Goal: Information Seeking & Learning: Learn about a topic

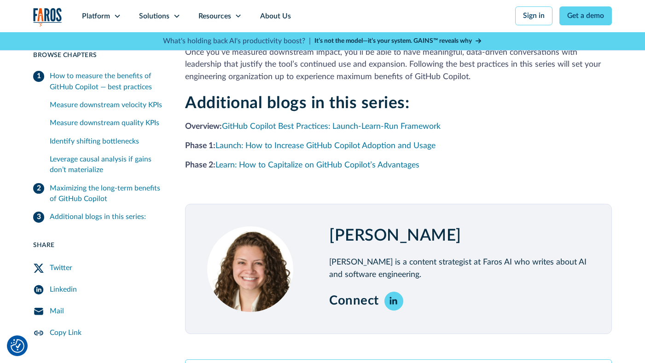
scroll to position [1638, 0]
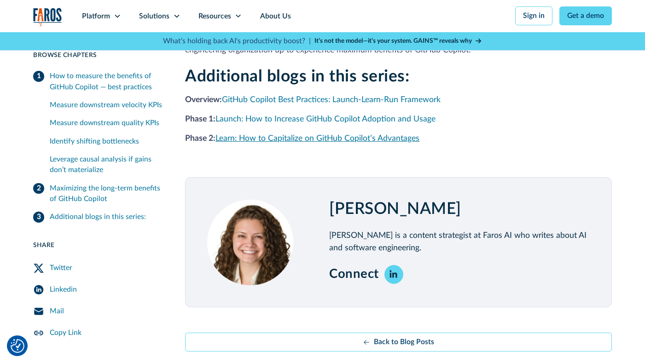
click at [304, 134] on link "Learn: How to Capitalize on GitHub Copilot’s Advantages" at bounding box center [317, 138] width 204 height 8
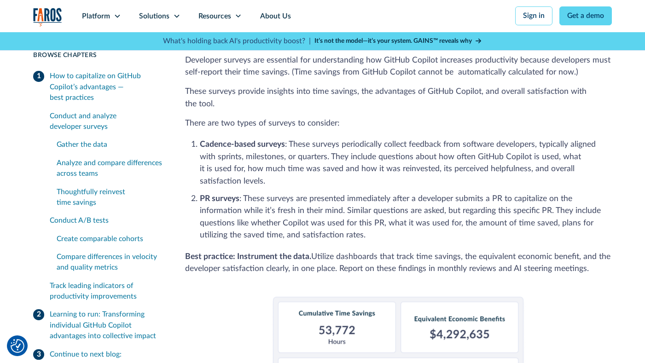
scroll to position [538, 0]
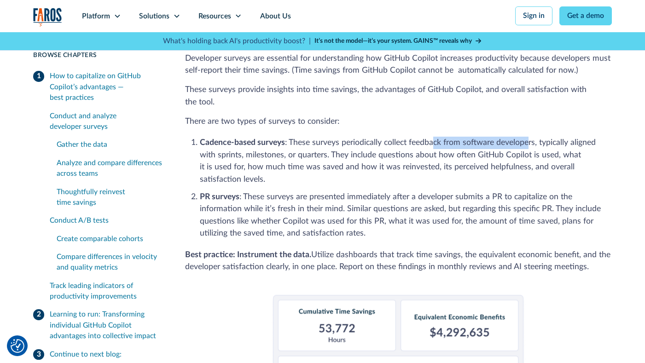
drag, startPoint x: 435, startPoint y: 138, endPoint x: 527, endPoint y: 137, distance: 91.6
click at [527, 138] on li "Cadence-based surveys : These surveys periodically collect feedback from softwa…" at bounding box center [406, 161] width 412 height 49
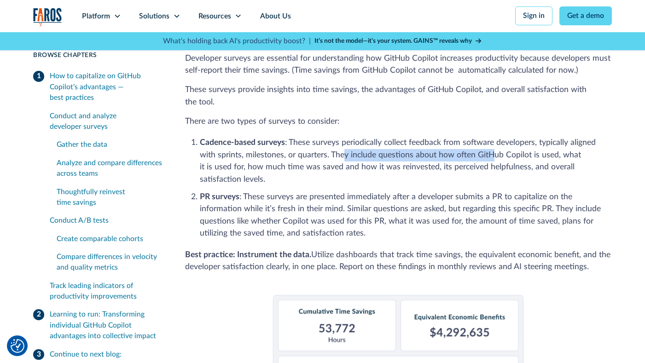
drag, startPoint x: 342, startPoint y: 152, endPoint x: 493, endPoint y: 152, distance: 150.9
click at [493, 152] on li "Cadence-based surveys : These surveys periodically collect feedback from softwa…" at bounding box center [406, 161] width 412 height 49
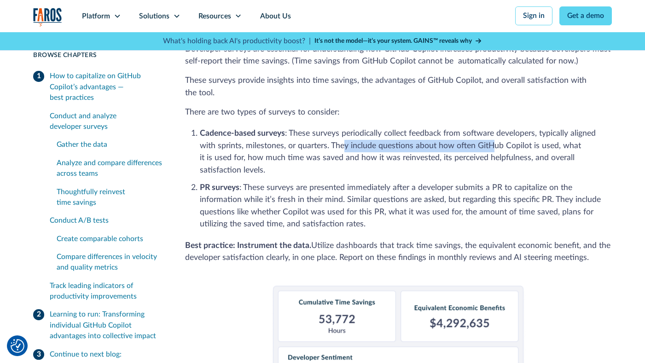
scroll to position [547, 0]
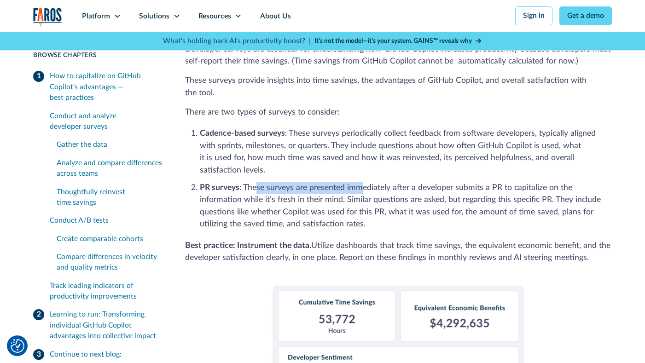
drag, startPoint x: 256, startPoint y: 166, endPoint x: 363, endPoint y: 168, distance: 107.2
click at [363, 182] on li "PR surveys : These surveys are presented immediately after a developer submits …" at bounding box center [406, 206] width 412 height 49
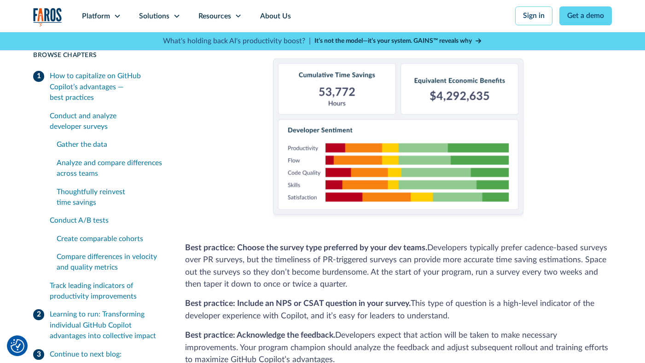
scroll to position [777, 0]
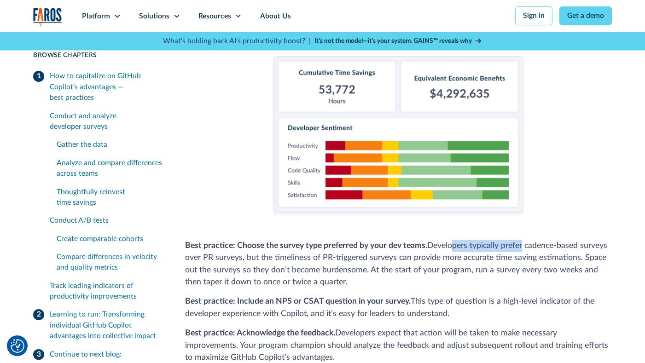
drag, startPoint x: 454, startPoint y: 223, endPoint x: 524, endPoint y: 228, distance: 69.7
click at [524, 240] on p "Best practice: Choose the survey type preferred by your dev teams. Developers t…" at bounding box center [398, 264] width 426 height 49
click at [317, 249] on p "Best practice: Choose the survey type preferred by your dev teams. Developers t…" at bounding box center [398, 264] width 426 height 49
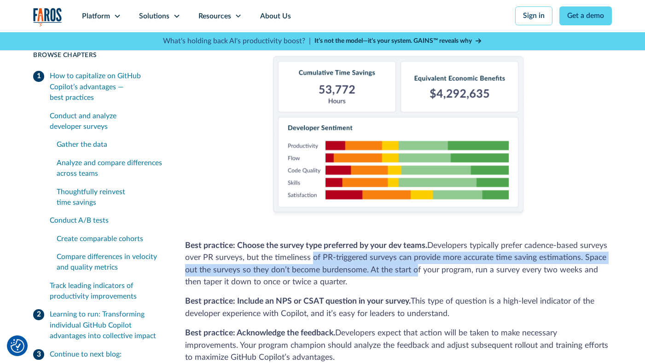
drag, startPoint x: 312, startPoint y: 238, endPoint x: 416, endPoint y: 252, distance: 104.9
click at [416, 252] on p "Best practice: Choose the survey type preferred by your dev teams. Developers t…" at bounding box center [398, 264] width 426 height 49
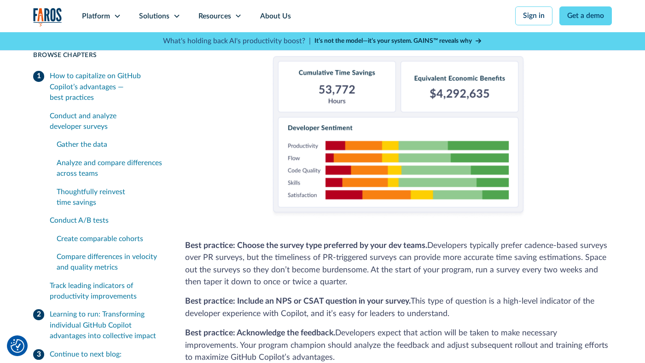
click at [393, 259] on p "Best practice: Choose the survey type preferred by your dev teams. Developers t…" at bounding box center [398, 264] width 426 height 49
drag, startPoint x: 289, startPoint y: 248, endPoint x: 360, endPoint y: 247, distance: 70.9
click at [360, 247] on p "Best practice: Choose the survey type preferred by your dev teams. Developers t…" at bounding box center [398, 264] width 426 height 49
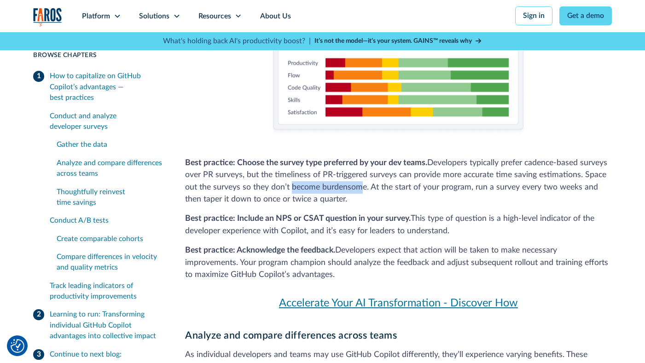
scroll to position [861, 0]
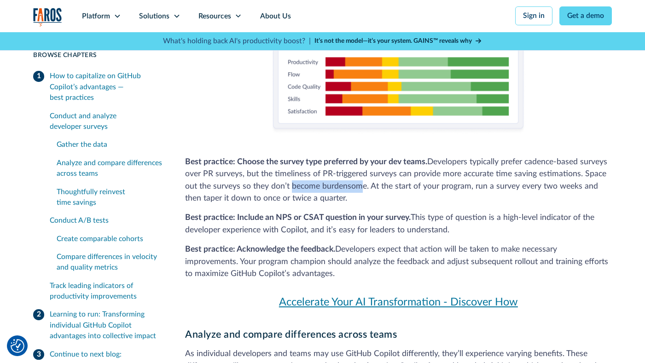
drag, startPoint x: 413, startPoint y: 193, endPoint x: 489, endPoint y: 208, distance: 77.5
click at [489, 212] on p "Best practice: Include an NPS or CSAT question in your survey. This type of que…" at bounding box center [398, 224] width 426 height 24
click at [506, 212] on p "Best practice: Include an NPS or CSAT question in your survey. This type of que…" at bounding box center [398, 224] width 426 height 24
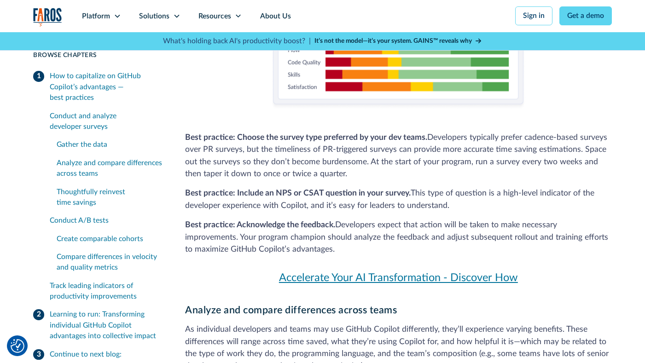
scroll to position [888, 0]
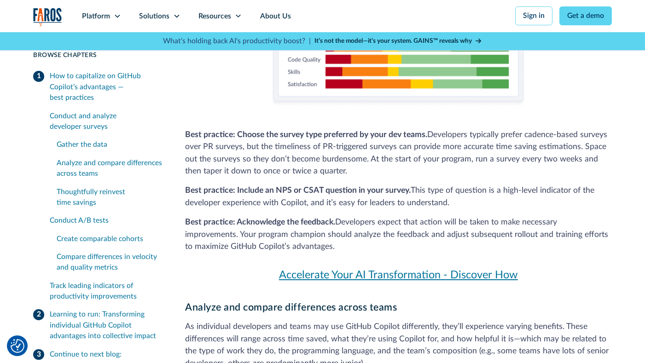
drag, startPoint x: 339, startPoint y: 197, endPoint x: 464, endPoint y: 225, distance: 128.4
click at [464, 225] on p "Best practice: Acknowledge the feedback. Developers expect that action will be …" at bounding box center [398, 234] width 426 height 37
click at [486, 225] on p "Best practice: Acknowledge the feedback. Developers expect that action will be …" at bounding box center [398, 234] width 426 height 37
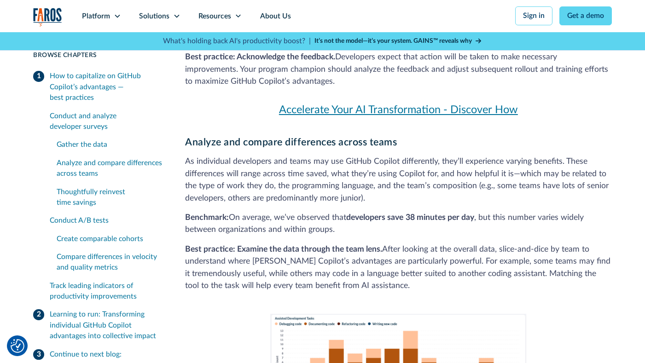
scroll to position [1069, 0]
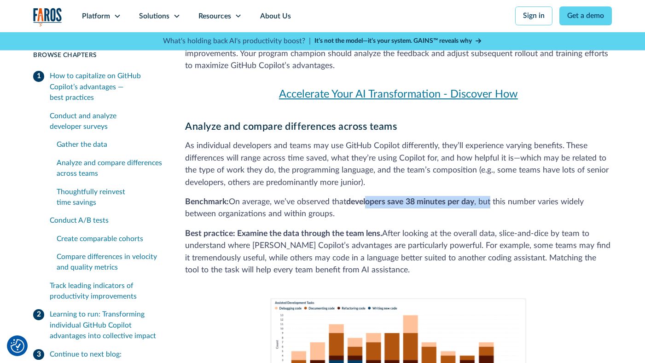
drag, startPoint x: 369, startPoint y: 178, endPoint x: 494, endPoint y: 182, distance: 125.3
click at [494, 196] on p "Benchmark: On average, we’ve observed that developers save 38 minutes per day ,…" at bounding box center [398, 208] width 426 height 24
drag, startPoint x: 528, startPoint y: 183, endPoint x: 570, endPoint y: 182, distance: 41.4
click at [570, 196] on p "Benchmark: On average, we’ve observed that developers save 38 minutes per day ,…" at bounding box center [398, 208] width 426 height 24
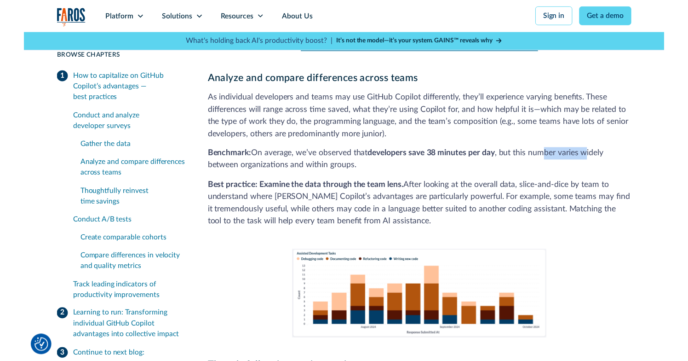
scroll to position [1087, 0]
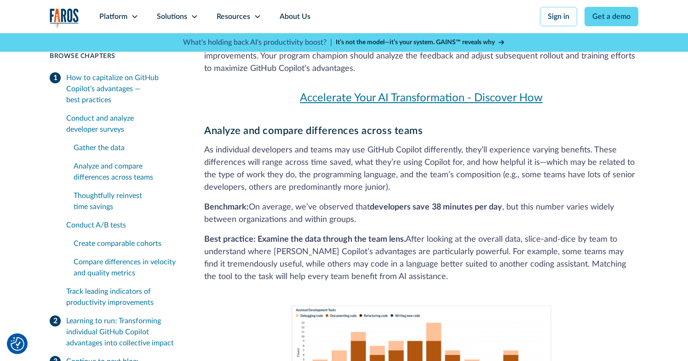
click at [463, 203] on strong "38 minutes per day" at bounding box center [467, 207] width 70 height 8
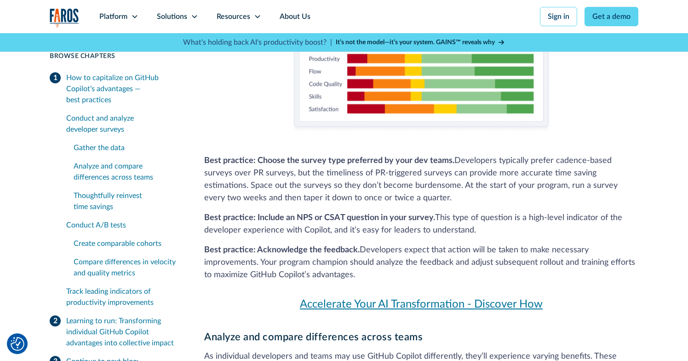
scroll to position [873, 0]
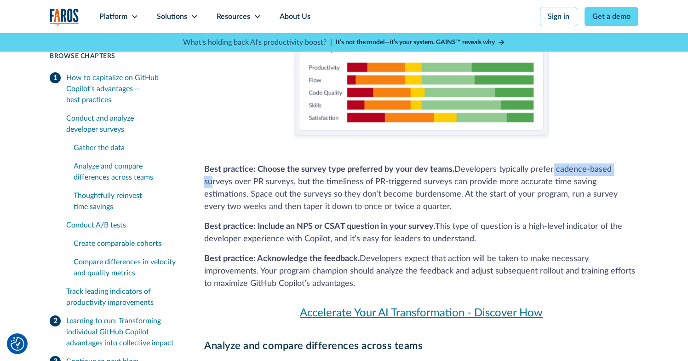
drag, startPoint x: 551, startPoint y: 159, endPoint x: 613, endPoint y: 154, distance: 62.3
click at [614, 163] on p "Best practice: Choose the survey type preferred by your dev teams. Developers t…" at bounding box center [421, 188] width 434 height 50
drag, startPoint x: 265, startPoint y: 170, endPoint x: 312, endPoint y: 169, distance: 46.9
click at [312, 169] on p "Best practice: Choose the survey type preferred by your dev teams. Developers t…" at bounding box center [421, 188] width 434 height 50
click at [335, 171] on p "Best practice: Choose the survey type preferred by your dev teams. Developers t…" at bounding box center [421, 188] width 434 height 50
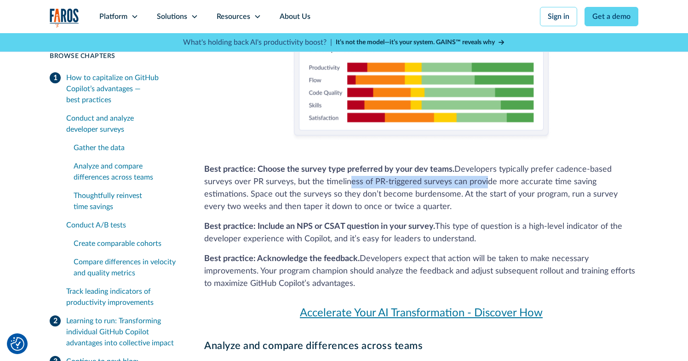
drag, startPoint x: 319, startPoint y: 171, endPoint x: 451, endPoint y: 162, distance: 132.3
click at [451, 163] on p "Best practice: Choose the survey type preferred by your dev teams. Developers t…" at bounding box center [421, 188] width 434 height 50
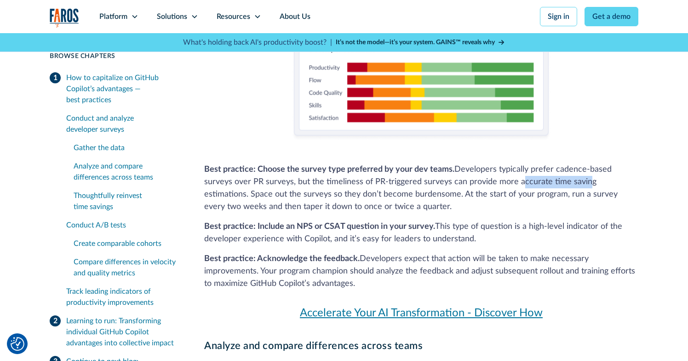
drag, startPoint x: 488, startPoint y: 168, endPoint x: 556, endPoint y: 166, distance: 68.1
click at [556, 166] on p "Best practice: Choose the survey type preferred by your dev teams. Developers t…" at bounding box center [421, 188] width 434 height 50
drag, startPoint x: 289, startPoint y: 184, endPoint x: 389, endPoint y: 181, distance: 100.8
click at [389, 181] on p "Best practice: Choose the survey type preferred by your dev teams. Developers t…" at bounding box center [421, 188] width 434 height 50
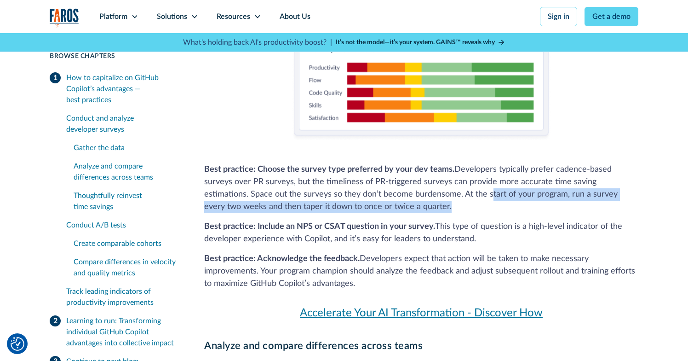
drag, startPoint x: 419, startPoint y: 181, endPoint x: 387, endPoint y: 196, distance: 36.0
click at [386, 196] on p "Best practice: Choose the survey type preferred by your dev teams. Developers t…" at bounding box center [421, 188] width 434 height 50
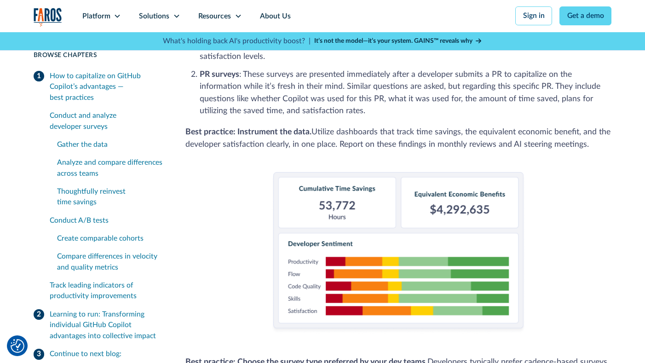
scroll to position [651, 0]
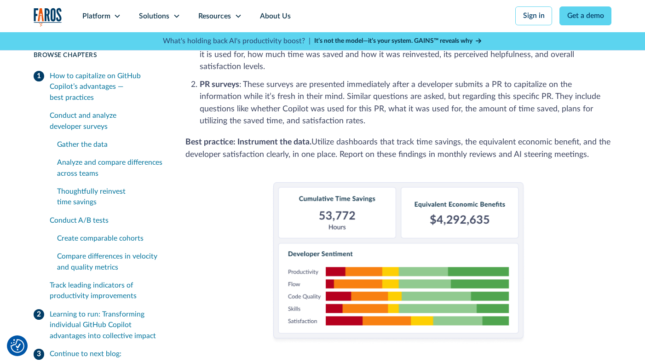
drag, startPoint x: 415, startPoint y: 184, endPoint x: 504, endPoint y: 183, distance: 88.8
click at [549, 173] on div "Gather the data Developer surveys are essential for understanding how GitHub Co…" at bounding box center [398, 224] width 427 height 607
drag, startPoint x: 408, startPoint y: 128, endPoint x: 516, endPoint y: 128, distance: 108.1
click at [516, 136] on p "Best practice: Instrument the data. Utilize dashboards that track time savings,…" at bounding box center [398, 148] width 427 height 24
click at [545, 136] on p "Best practice: Instrument the data. Utilize dashboards that track time savings,…" at bounding box center [398, 148] width 427 height 24
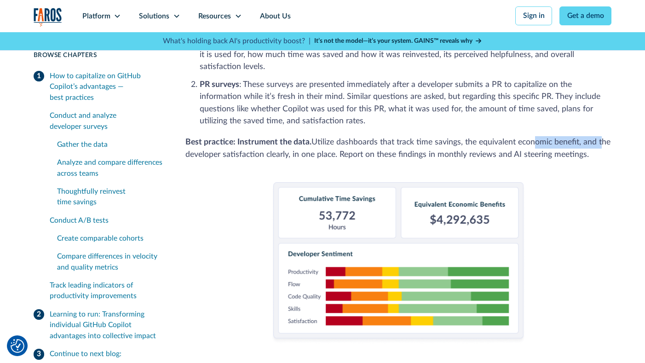
drag, startPoint x: 535, startPoint y: 125, endPoint x: 600, endPoint y: 122, distance: 64.9
click at [600, 136] on p "Best practice: Instrument the data. Utilize dashboards that track time savings,…" at bounding box center [398, 148] width 427 height 24
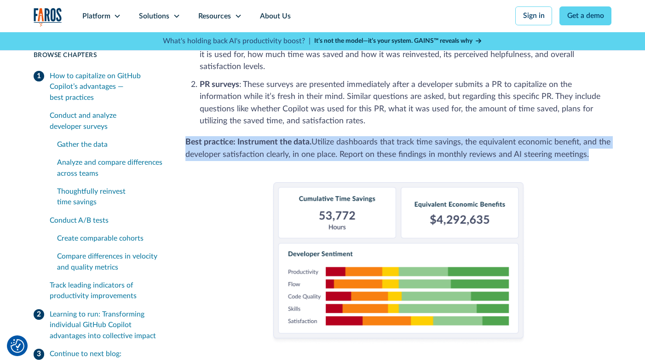
drag, startPoint x: 348, startPoint y: 141, endPoint x: 542, endPoint y: 136, distance: 194.3
click at [542, 136] on div "Gather the data Developer surveys are essential for understanding how GitHub Co…" at bounding box center [398, 224] width 427 height 607
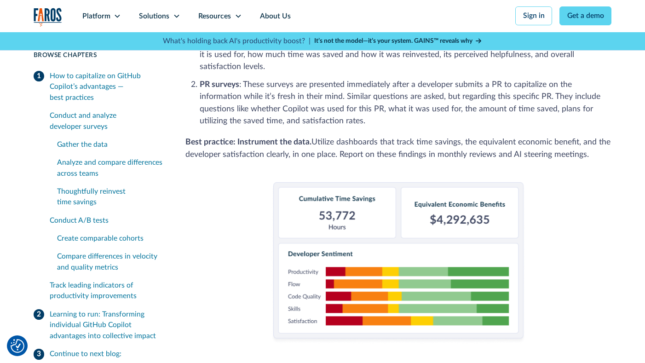
click at [538, 136] on p "Best practice: Instrument the data. Utilize dashboards that track time savings,…" at bounding box center [398, 148] width 427 height 24
drag, startPoint x: 506, startPoint y: 138, endPoint x: 584, endPoint y: 133, distance: 78.0
click at [584, 136] on p "Best practice: Instrument the data. Utilize dashboards that track time savings,…" at bounding box center [398, 148] width 427 height 24
click at [577, 149] on div "Gather the data Developer surveys are essential for understanding how GitHub Co…" at bounding box center [398, 224] width 427 height 607
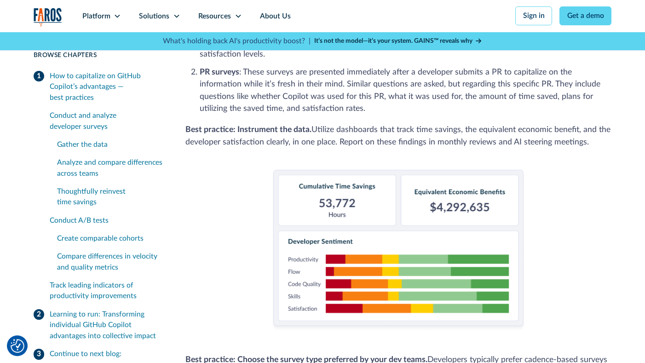
click at [561, 124] on p "Best practice: Instrument the data. Utilize dashboards that track time savings,…" at bounding box center [398, 136] width 427 height 24
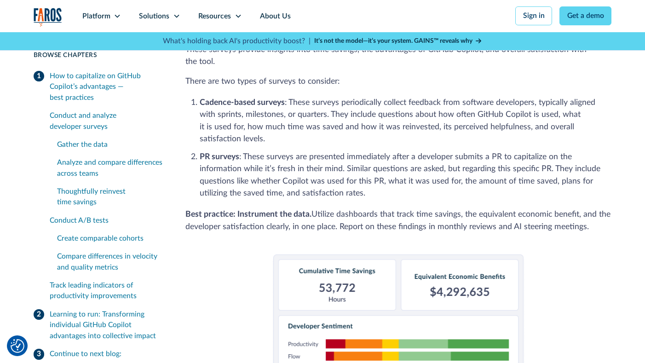
scroll to position [578, 0]
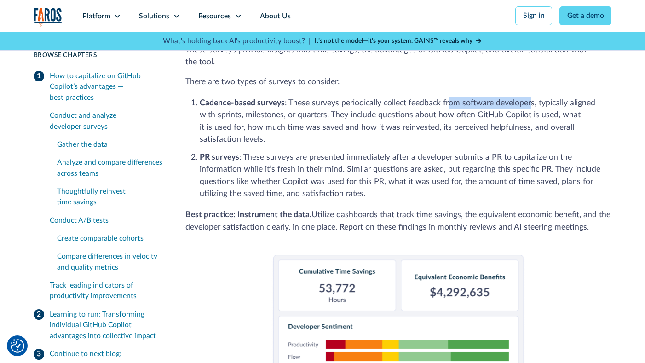
drag, startPoint x: 449, startPoint y: 95, endPoint x: 531, endPoint y: 92, distance: 82.0
click at [531, 97] on li "Cadence-based surveys : These surveys periodically collect feedback from softwa…" at bounding box center [406, 121] width 412 height 49
drag, startPoint x: 425, startPoint y: 108, endPoint x: 534, endPoint y: 104, distance: 108.7
click at [534, 104] on li "Cadence-based surveys : These surveys periodically collect feedback from softwa…" at bounding box center [406, 121] width 412 height 49
drag, startPoint x: 550, startPoint y: 106, endPoint x: 582, endPoint y: 106, distance: 31.8
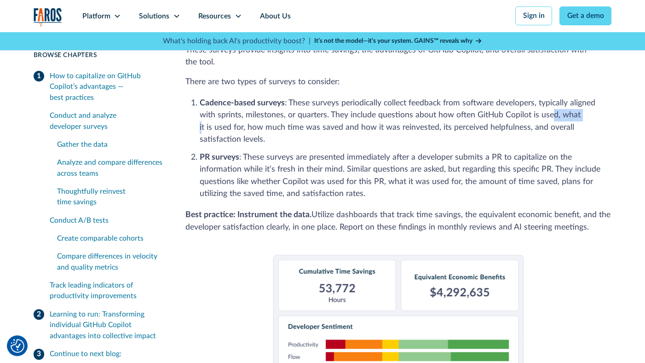
click at [582, 106] on li "Cadence-based surveys : These surveys periodically collect feedback from softwa…" at bounding box center [406, 121] width 412 height 49
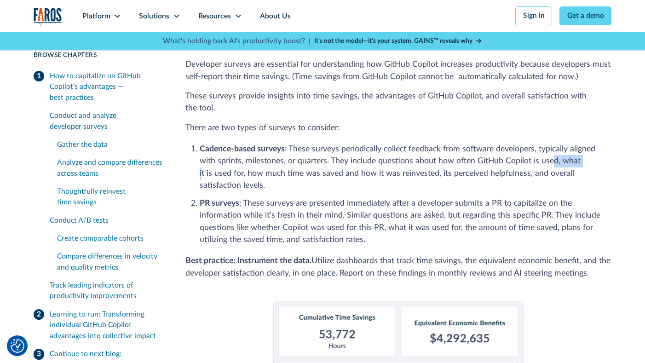
scroll to position [526, 0]
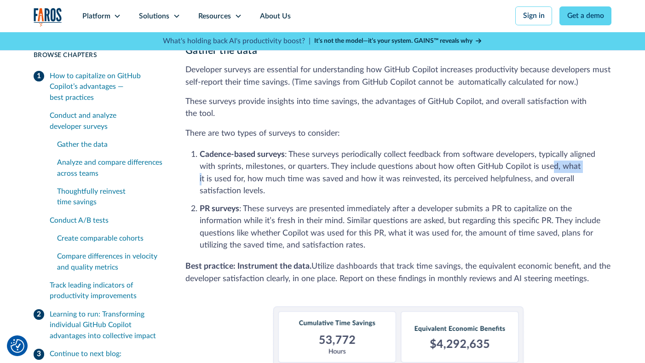
click at [102, 144] on div "Gather the data" at bounding box center [110, 144] width 107 height 11
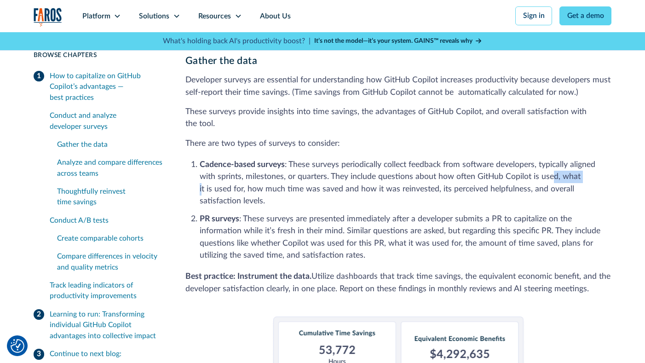
click at [92, 163] on div "Analyze and compare differences across teams" at bounding box center [110, 168] width 107 height 22
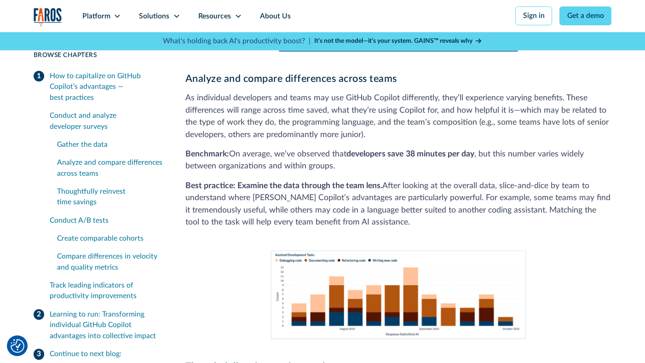
scroll to position [1117, 0]
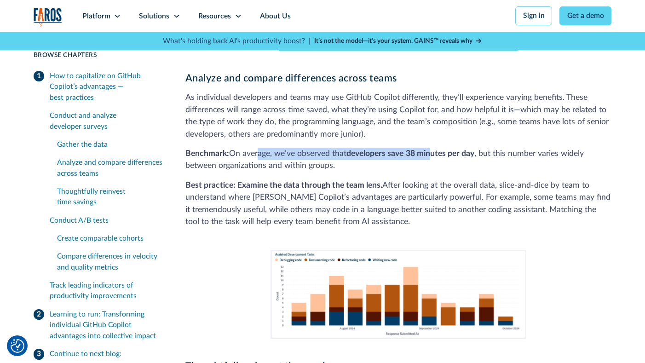
drag, startPoint x: 258, startPoint y: 132, endPoint x: 436, endPoint y: 125, distance: 178.7
click at [436, 148] on p "Benchmark: On average, we’ve observed that developers save 38 minutes per day ,…" at bounding box center [398, 160] width 427 height 24
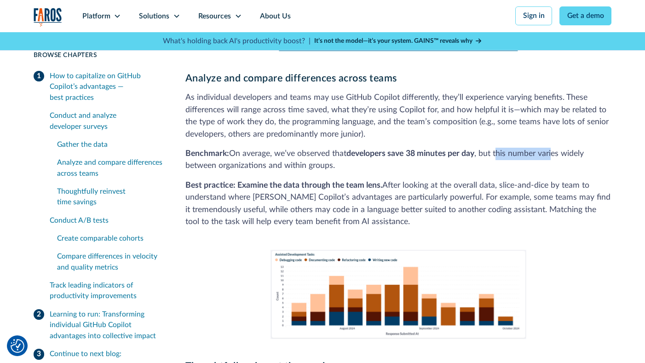
drag, startPoint x: 499, startPoint y: 132, endPoint x: 554, endPoint y: 132, distance: 54.3
click at [554, 148] on p "Benchmark: On average, we’ve observed that developers save 38 minutes per day ,…" at bounding box center [398, 160] width 427 height 24
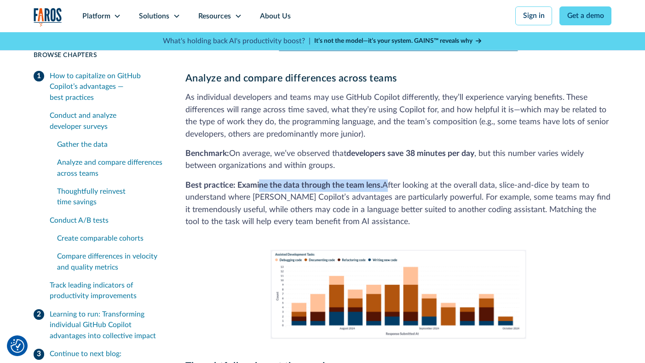
drag, startPoint x: 259, startPoint y: 163, endPoint x: 387, endPoint y: 156, distance: 127.6
click at [388, 179] on p "Best practice: Examine the data through the team lens. After looking at the ove…" at bounding box center [398, 203] width 427 height 49
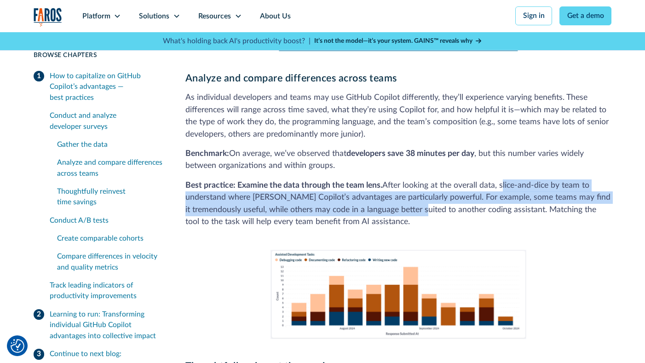
drag, startPoint x: 503, startPoint y: 159, endPoint x: 447, endPoint y: 185, distance: 61.8
click at [445, 185] on p "Best practice: Examine the data through the team lens. After looking at the ove…" at bounding box center [398, 203] width 427 height 49
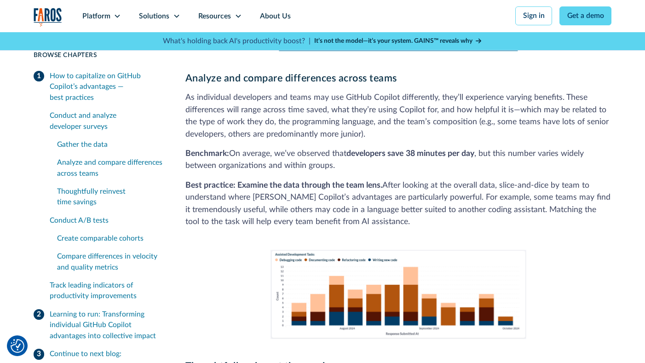
click at [450, 199] on p "Best practice: Examine the data through the team lens. After looking at the ove…" at bounding box center [398, 203] width 427 height 49
click at [95, 192] on div "Thoughtfully reinvest time savings" at bounding box center [110, 197] width 107 height 22
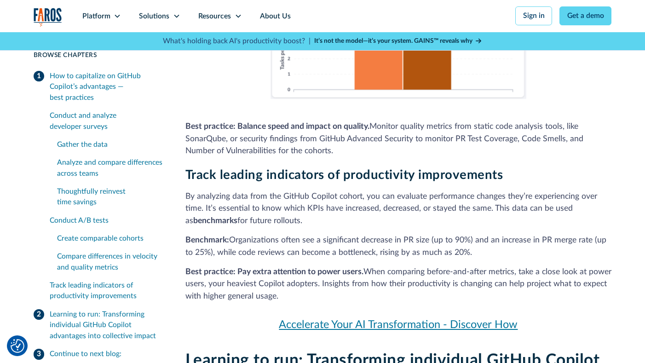
scroll to position [2694, 0]
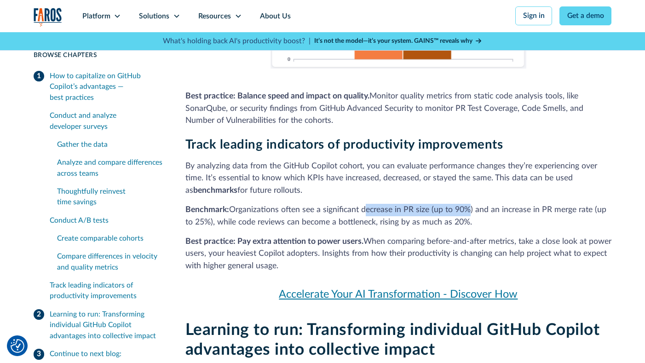
drag, startPoint x: 366, startPoint y: 175, endPoint x: 468, endPoint y: 172, distance: 101.8
click at [468, 204] on p "Benchmark: Organizations often see a significant decrease in PR size (up to 90%…" at bounding box center [398, 216] width 427 height 24
drag, startPoint x: 508, startPoint y: 180, endPoint x: 549, endPoint y: 179, distance: 41.9
click at [549, 204] on p "Benchmark: Organizations often see a significant decrease in PR size (up to 90%…" at bounding box center [398, 216] width 427 height 24
click at [495, 204] on p "Benchmark: Organizations often see a significant decrease in PR size (up to 90%…" at bounding box center [398, 216] width 427 height 24
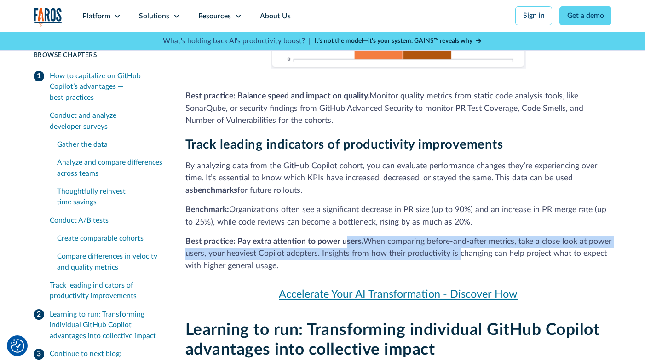
drag, startPoint x: 345, startPoint y: 206, endPoint x: 480, endPoint y: 211, distance: 135.4
click at [480, 236] on p "Best practice: Pay extra attention to power users. When comparing before-and-af…" at bounding box center [398, 254] width 427 height 37
click at [459, 236] on p "Best practice: Pay extra attention to power users. When comparing before-and-af…" at bounding box center [398, 254] width 427 height 37
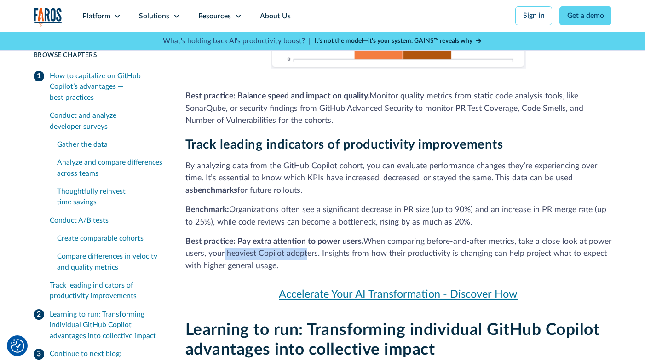
drag, startPoint x: 247, startPoint y: 220, endPoint x: 330, endPoint y: 219, distance: 82.4
click at [330, 236] on p "Best practice: Pay extra attention to power users. When comparing before-and-af…" at bounding box center [398, 254] width 427 height 37
drag, startPoint x: 362, startPoint y: 219, endPoint x: 470, endPoint y: 224, distance: 108.3
click at [470, 236] on p "Best practice: Pay extra attention to power users. When comparing before-and-af…" at bounding box center [398, 254] width 427 height 37
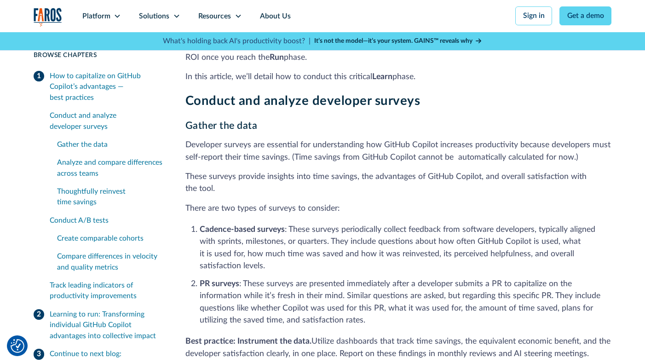
scroll to position [450, 0]
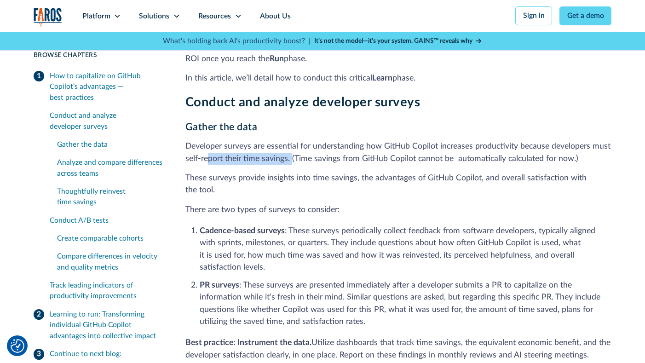
drag, startPoint x: 206, startPoint y: 153, endPoint x: 292, endPoint y: 154, distance: 86.1
click at [292, 154] on p "Developer surveys are essential for understanding how GitHub Copilot increases …" at bounding box center [398, 152] width 427 height 24
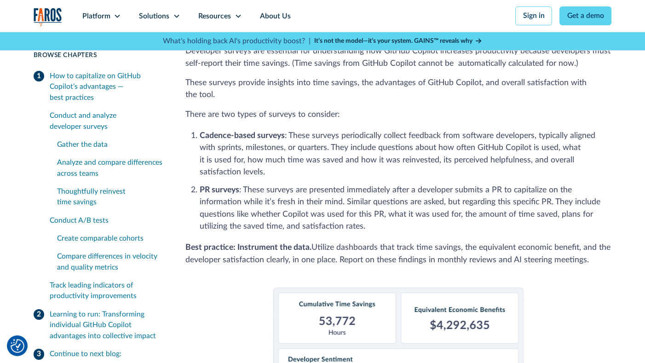
scroll to position [557, 0]
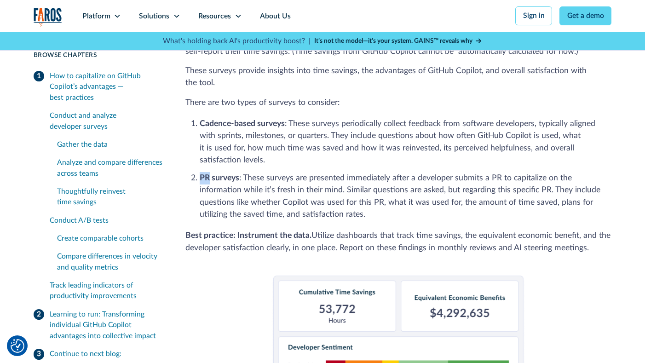
drag, startPoint x: 198, startPoint y: 156, endPoint x: 209, endPoint y: 155, distance: 11.1
click at [209, 155] on ol "Cadence-based surveys : These surveys periodically collect feedback from softwa…" at bounding box center [398, 168] width 427 height 105
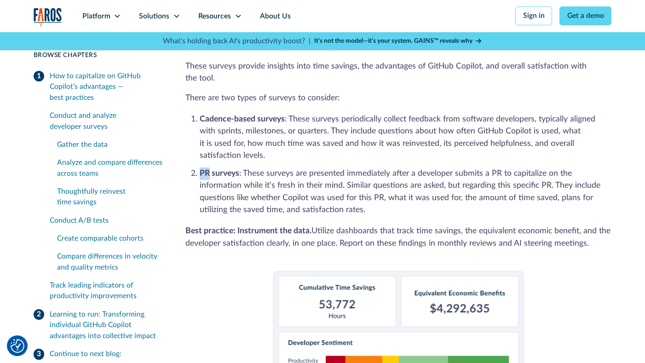
scroll to position [562, 0]
drag, startPoint x: 199, startPoint y: 113, endPoint x: 286, endPoint y: 114, distance: 86.5
click at [286, 114] on li "Cadence-based surveys : These surveys periodically collect feedback from softwa…" at bounding box center [406, 137] width 412 height 49
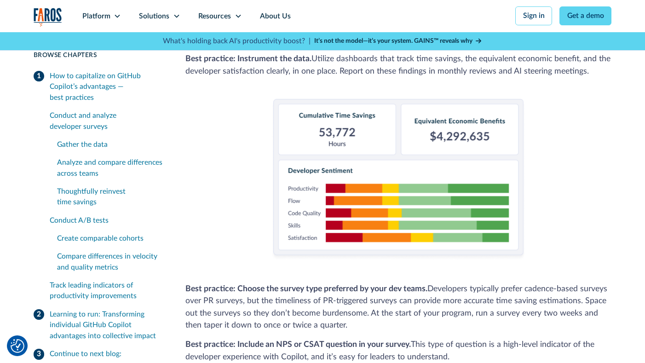
scroll to position [766, 0]
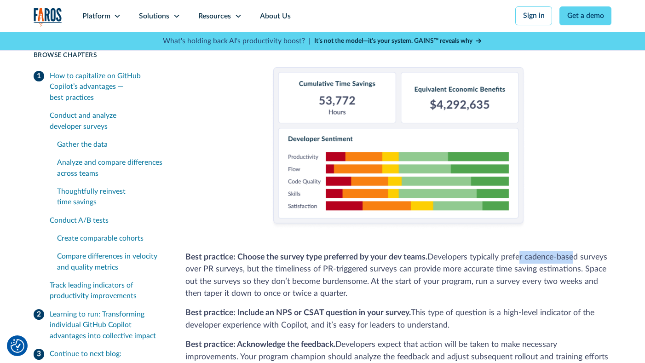
drag, startPoint x: 522, startPoint y: 238, endPoint x: 576, endPoint y: 238, distance: 53.8
click at [576, 251] on p "Best practice: Choose the survey type preferred by your dev teams. Developers t…" at bounding box center [398, 275] width 427 height 49
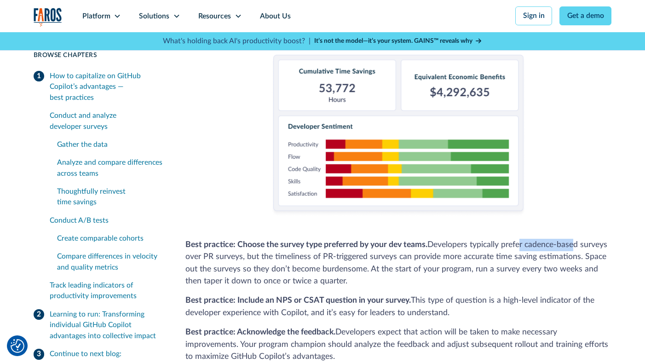
scroll to position [781, 0]
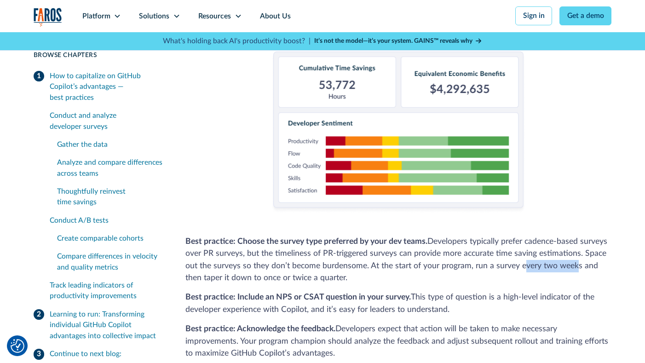
drag, startPoint x: 521, startPoint y: 243, endPoint x: 573, endPoint y: 249, distance: 52.4
click at [573, 249] on p "Best practice: Choose the survey type preferred by your dev teams. Developers t…" at bounding box center [398, 260] width 427 height 49
click at [582, 251] on p "Best practice: Choose the survey type preferred by your dev teams. Developers t…" at bounding box center [398, 260] width 427 height 49
drag, startPoint x: 544, startPoint y: 246, endPoint x: 580, endPoint y: 245, distance: 36.4
click at [580, 245] on p "Best practice: Choose the survey type preferred by your dev teams. Developers t…" at bounding box center [398, 260] width 427 height 49
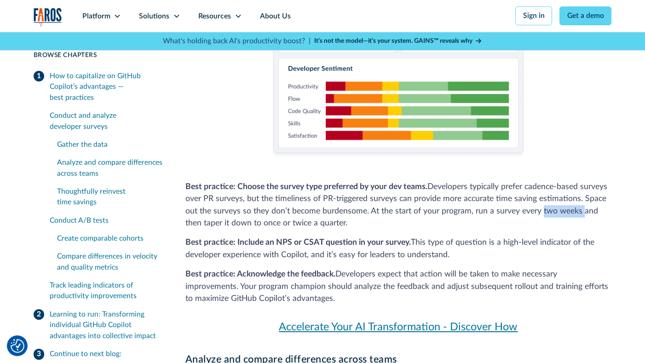
scroll to position [836, 0]
drag, startPoint x: 275, startPoint y: 222, endPoint x: 291, endPoint y: 222, distance: 15.6
click at [291, 238] on strong "Best practice: Include an NPS or CSAT question in your survey." at bounding box center [297, 242] width 225 height 8
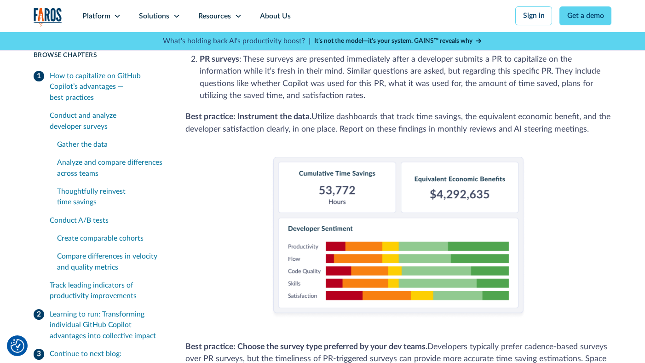
scroll to position [666, 0]
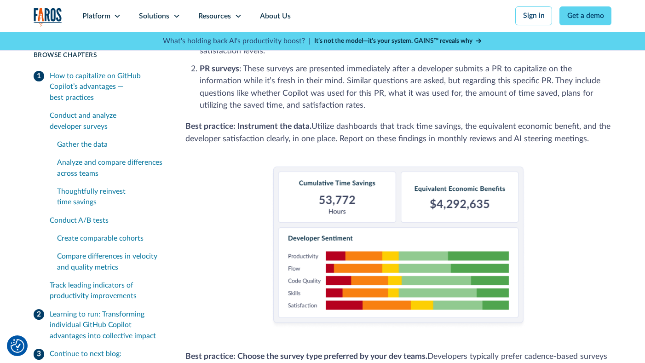
drag, startPoint x: 320, startPoint y: 179, endPoint x: 367, endPoint y: 179, distance: 46.5
click at [359, 188] on img at bounding box center [399, 248] width 256 height 162
drag, startPoint x: 321, startPoint y: 180, endPoint x: 361, endPoint y: 180, distance: 40.0
click at [547, 214] on div "Gather the data Developer surveys are essential for understanding how GitHub Co…" at bounding box center [398, 208] width 427 height 607
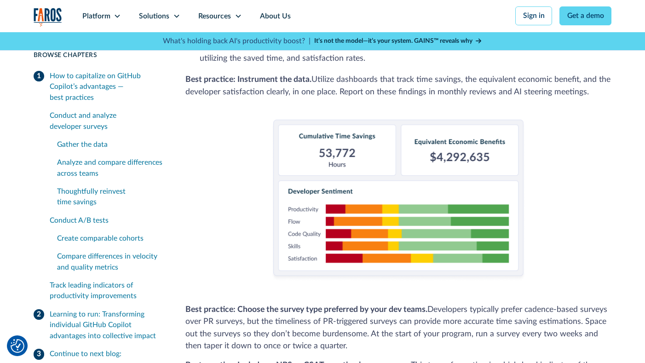
scroll to position [736, 0]
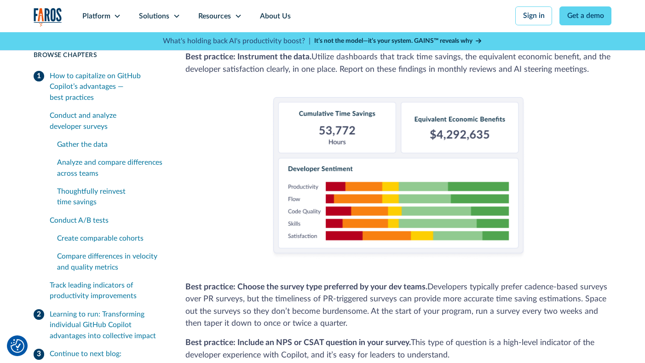
click at [290, 182] on img at bounding box center [399, 178] width 256 height 162
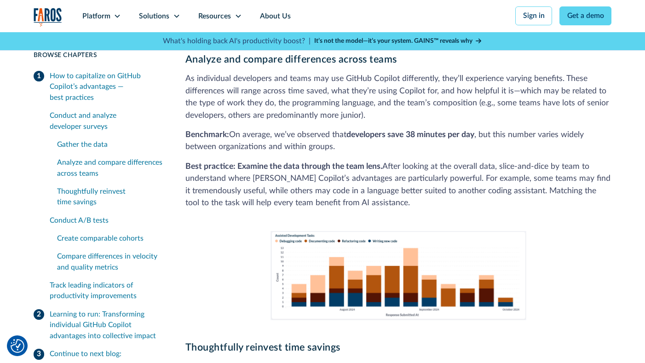
scroll to position [1146, 0]
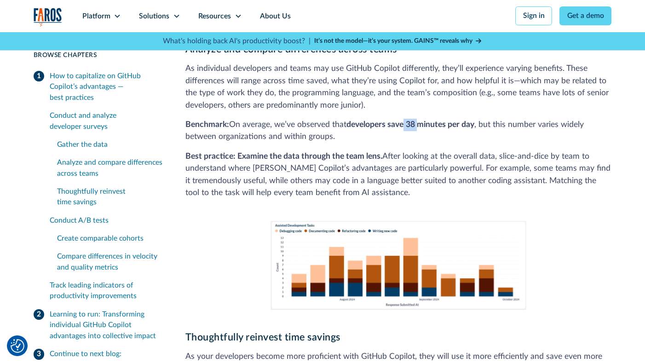
drag, startPoint x: 408, startPoint y: 101, endPoint x: 422, endPoint y: 101, distance: 13.8
click at [422, 119] on p "Benchmark: On average, we’ve observed that developers save 38 minutes per day ,…" at bounding box center [398, 131] width 427 height 24
click at [445, 150] on p "Best practice: Examine the data through the team lens. After looking at the ove…" at bounding box center [398, 174] width 427 height 49
drag, startPoint x: 410, startPoint y: 100, endPoint x: 419, endPoint y: 101, distance: 9.2
click at [419, 121] on strong "38 minutes per day" at bounding box center [440, 125] width 69 height 8
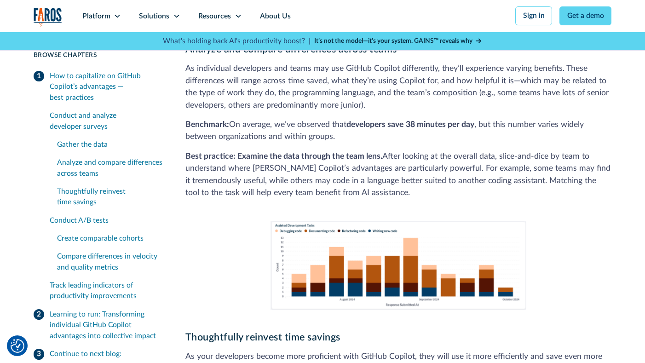
click at [474, 150] on p "Best practice: Examine the data through the team lens. After looking at the ove…" at bounding box center [398, 174] width 427 height 49
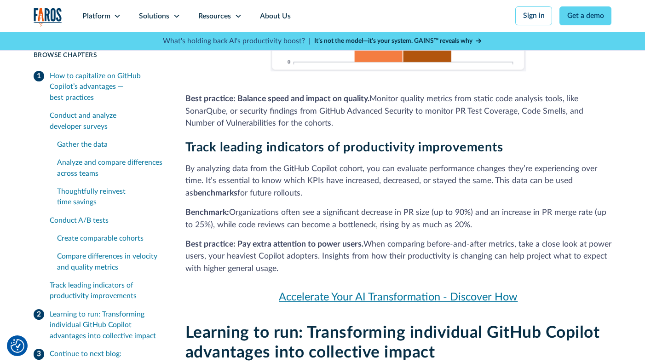
scroll to position [2711, 0]
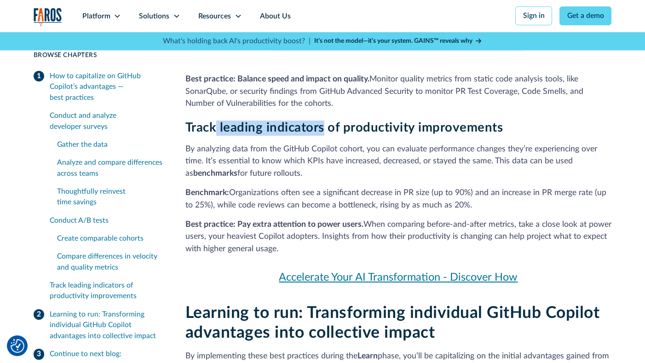
drag, startPoint x: 218, startPoint y: 94, endPoint x: 319, endPoint y: 94, distance: 101.2
click at [319, 121] on h3 "Track leading indicators of productivity improvements" at bounding box center [398, 128] width 427 height 15
click at [385, 143] on p "By analyzing data from the GitHub Copilot cohort, you can evaluate performance …" at bounding box center [398, 161] width 427 height 37
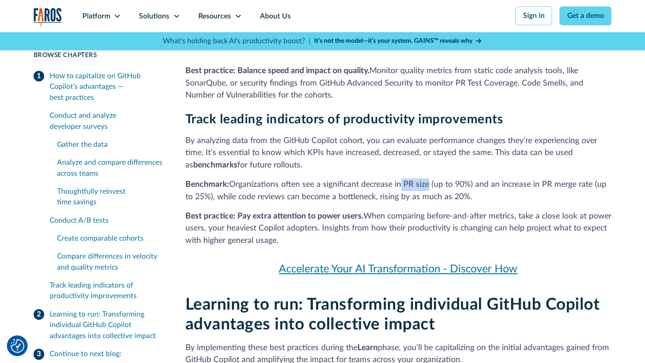
drag, startPoint x: 402, startPoint y: 147, endPoint x: 429, endPoint y: 147, distance: 26.7
click at [429, 179] on p "Benchmark: Organizations often see a significant decrease in PR size (up to 90%…" at bounding box center [398, 191] width 427 height 24
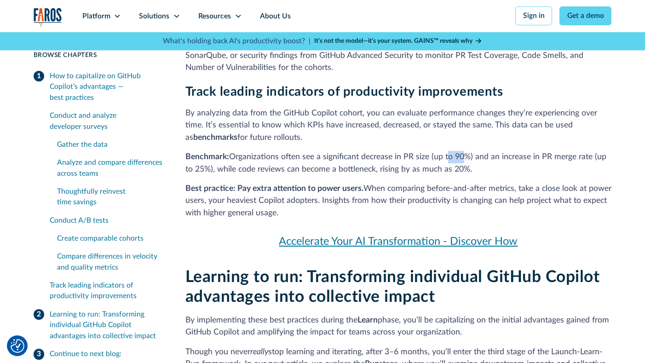
drag, startPoint x: 447, startPoint y: 122, endPoint x: 464, endPoint y: 122, distance: 16.6
click at [464, 151] on p "Benchmark: Organizations often see a significant decrease in PR size (up to 90%…" at bounding box center [398, 163] width 427 height 24
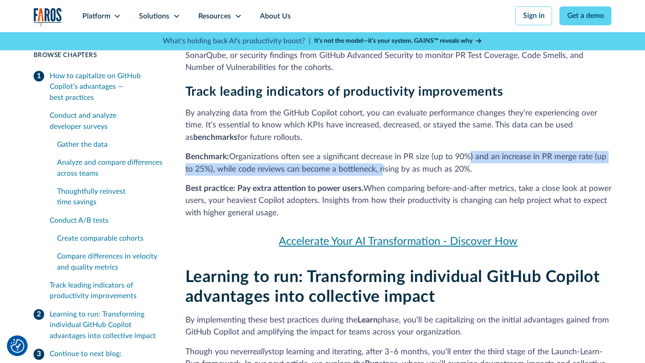
drag, startPoint x: 381, startPoint y: 133, endPoint x: 470, endPoint y: 126, distance: 89.6
click at [470, 151] on p "Benchmark: Organizations often see a significant decrease in PR size (up to 90%…" at bounding box center [398, 163] width 427 height 24
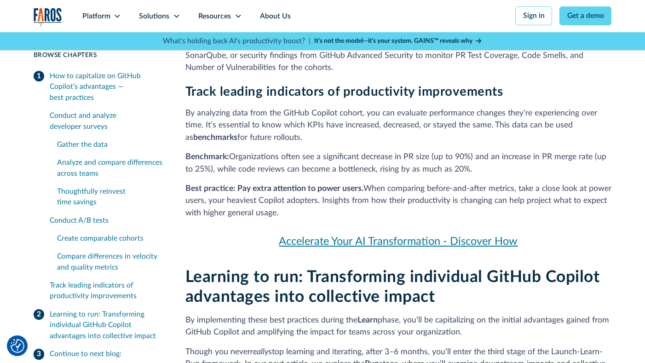
click at [503, 151] on p "Benchmark: Organizations often see a significant decrease in PR size (up to 90%…" at bounding box center [398, 163] width 427 height 24
drag, startPoint x: 398, startPoint y: 121, endPoint x: 531, endPoint y: 119, distance: 132.5
click at [531, 151] on p "Benchmark: Organizations often see a significant decrease in PR size (up to 90%…" at bounding box center [398, 163] width 427 height 24
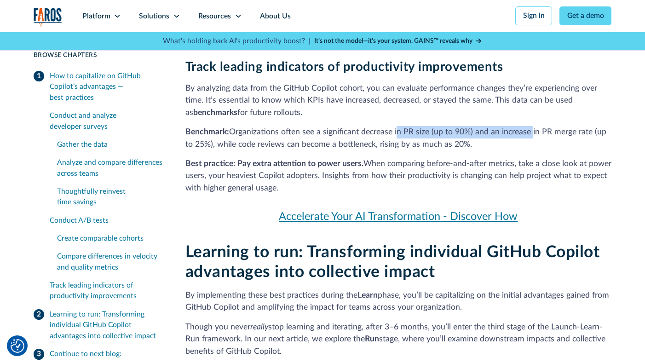
scroll to position [2776, 0]
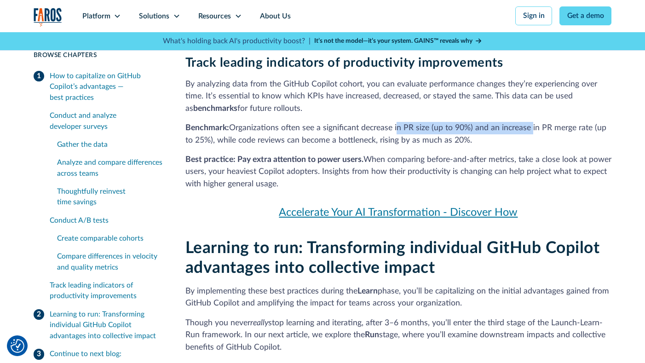
drag, startPoint x: 413, startPoint y: 103, endPoint x: 480, endPoint y: 105, distance: 66.3
click at [480, 122] on p "Benchmark: Organizations often see a significant decrease in PR size (up to 90%…" at bounding box center [398, 134] width 427 height 24
drag, startPoint x: 375, startPoint y: 101, endPoint x: 472, endPoint y: 101, distance: 97.1
click at [472, 122] on p "Benchmark: Organizations often see a significant decrease in PR size (up to 90%…" at bounding box center [398, 134] width 427 height 24
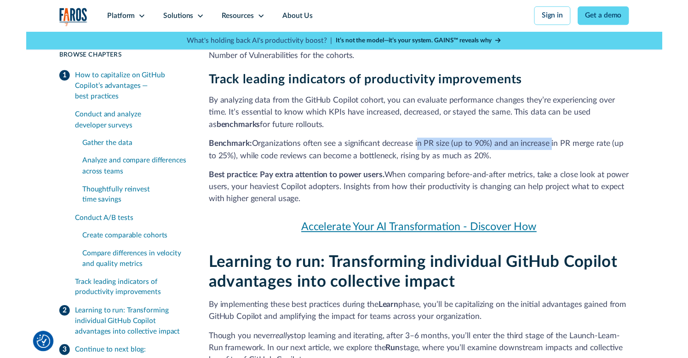
scroll to position [2739, 0]
